Goal: Task Accomplishment & Management: Use online tool/utility

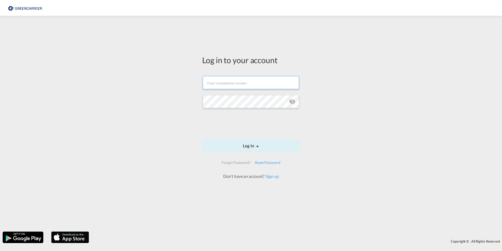
click at [248, 85] on input "text" at bounding box center [251, 82] width 96 height 13
type input "[PERSON_NAME][EMAIL_ADDRESS][PERSON_NAME][PERSON_NAME][DOMAIN_NAME]"
click at [247, 146] on button "Log In" at bounding box center [251, 145] width 98 height 13
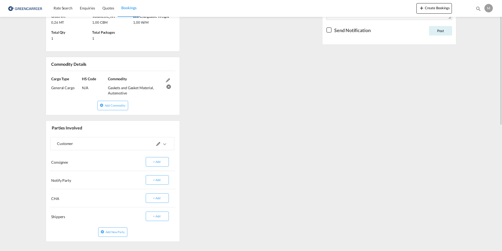
scroll to position [105, 0]
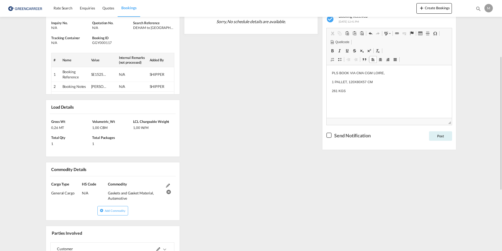
click at [330, 137] on div "Checkbox No Ink" at bounding box center [329, 134] width 5 height 5
click at [443, 139] on button "Post" at bounding box center [440, 135] width 23 height 9
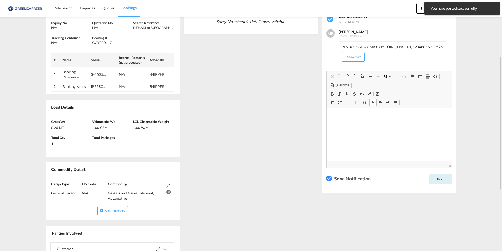
scroll to position [0, 0]
